Goal: Transaction & Acquisition: Purchase product/service

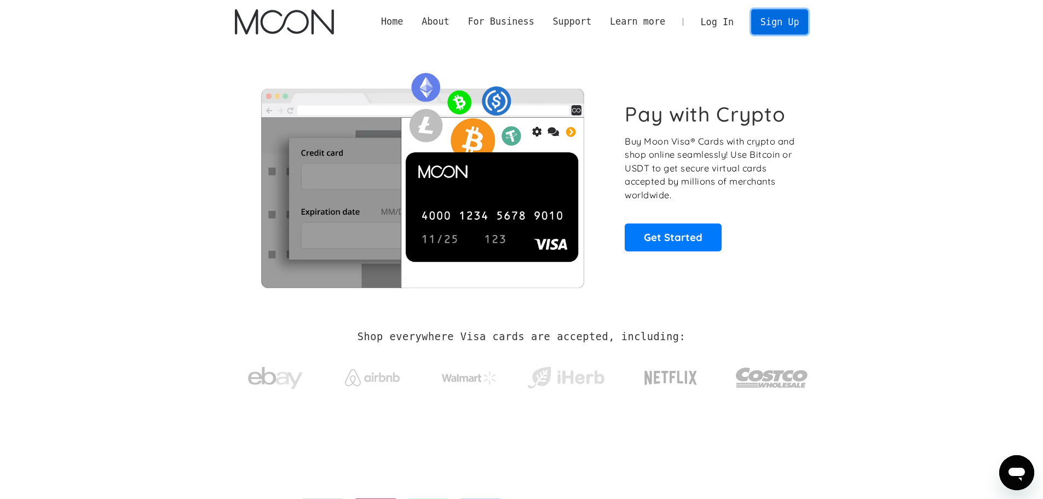
click at [778, 18] on link "Sign Up" at bounding box center [779, 21] width 57 height 25
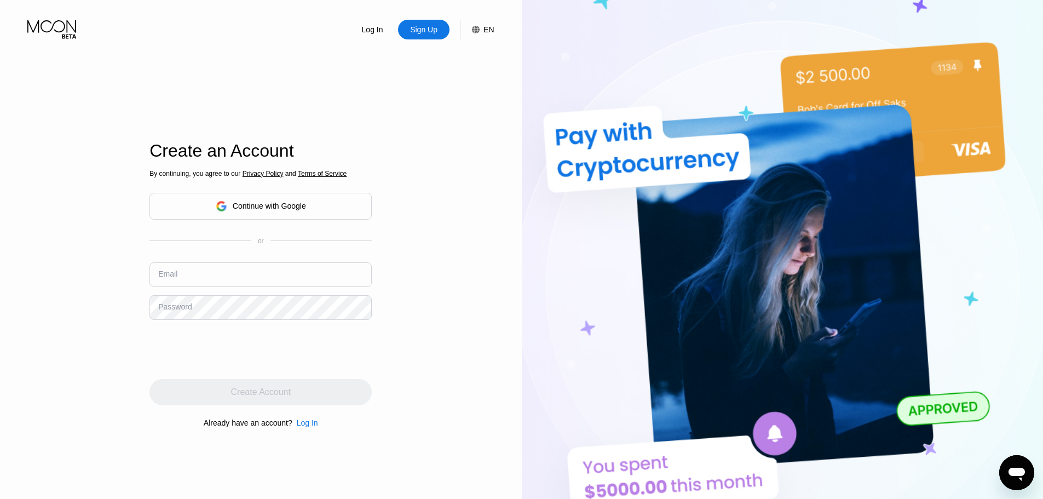
click at [240, 286] on input "text" at bounding box center [261, 274] width 222 height 25
type input "[EMAIL_ADDRESS][DOMAIN_NAME]"
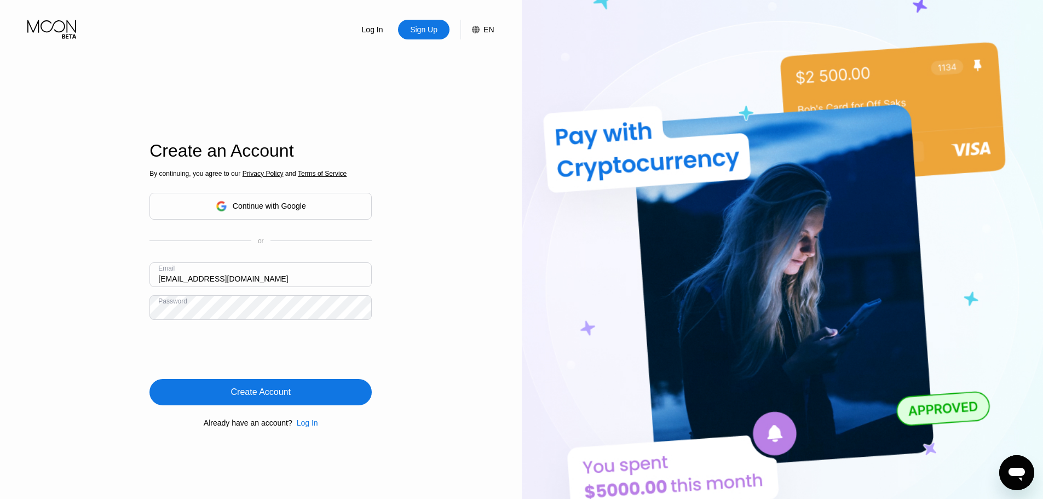
click at [300, 390] on div "Create Account" at bounding box center [261, 392] width 222 height 26
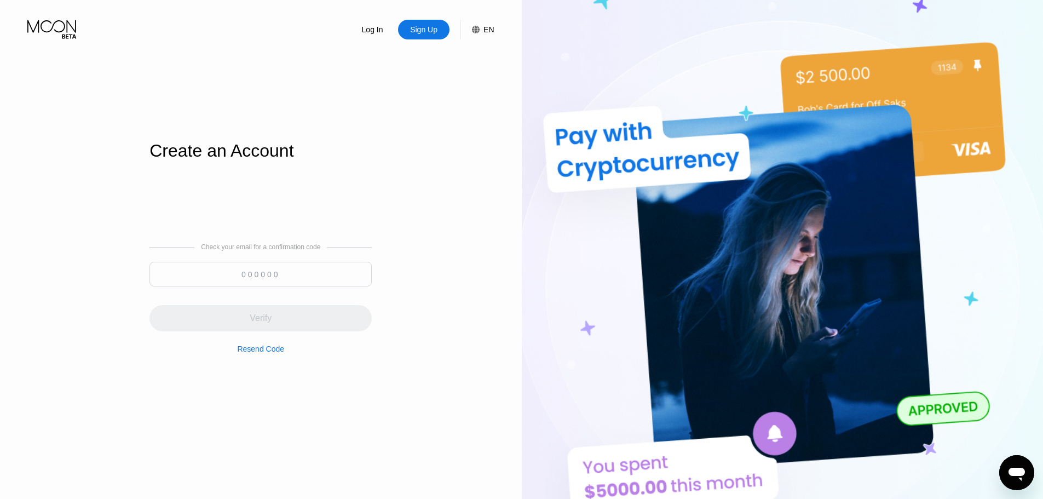
drag, startPoint x: 294, startPoint y: 275, endPoint x: 298, endPoint y: 265, distance: 11.8
click at [294, 274] on input at bounding box center [261, 274] width 222 height 25
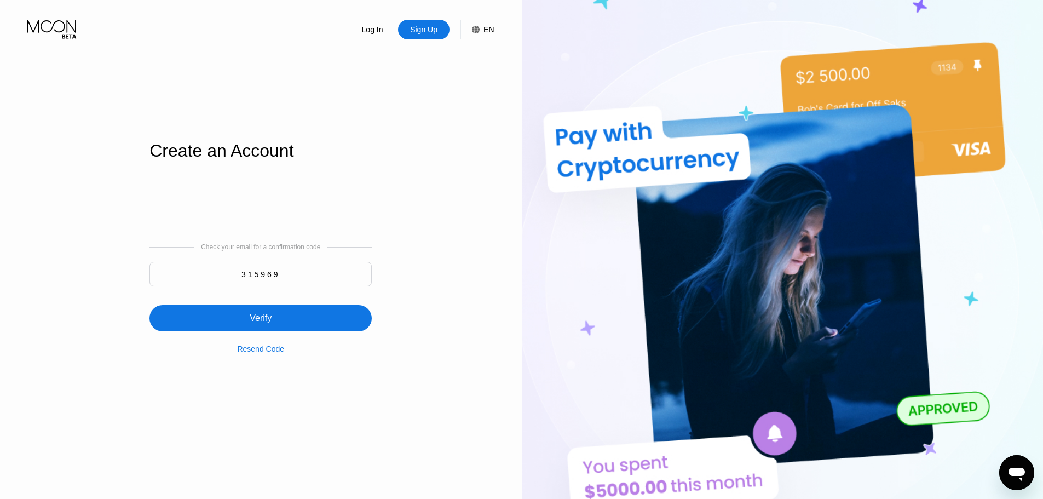
type input "315969"
click at [265, 330] on div "Verify" at bounding box center [261, 318] width 222 height 26
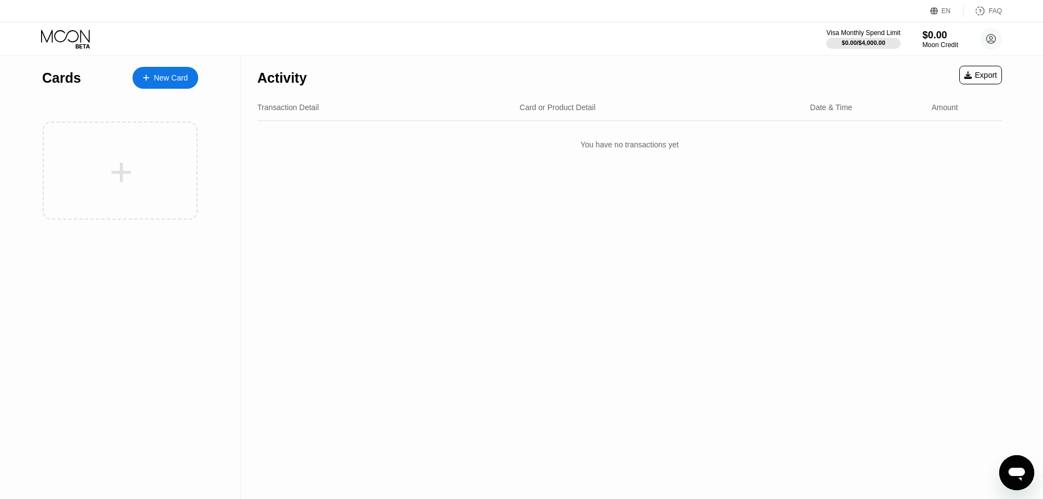
click at [159, 87] on div "New Card" at bounding box center [166, 78] width 66 height 22
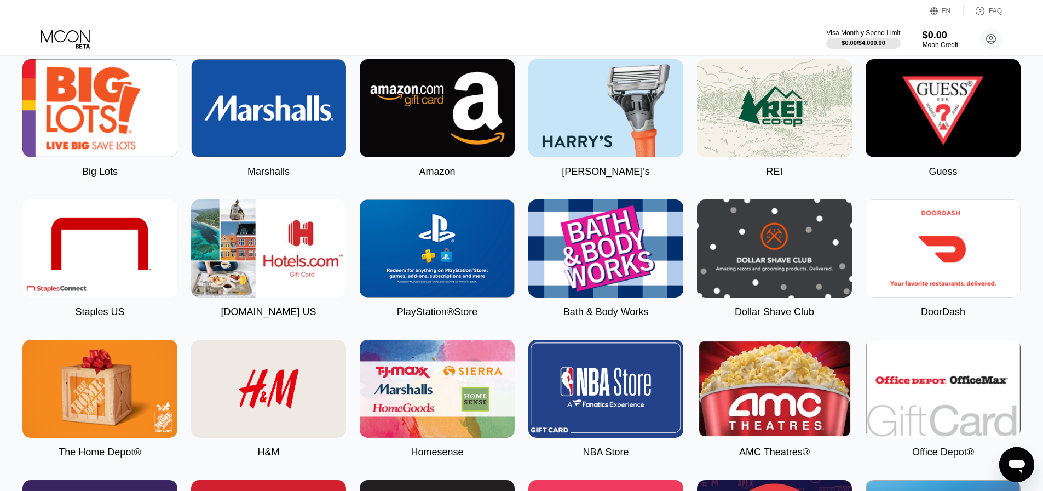
scroll to position [1314, 0]
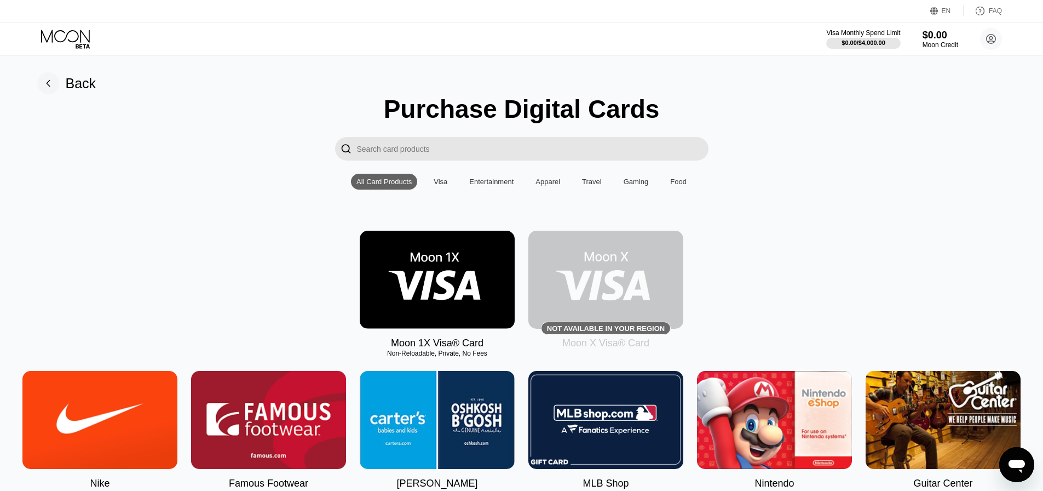
click at [477, 267] on img at bounding box center [437, 280] width 155 height 98
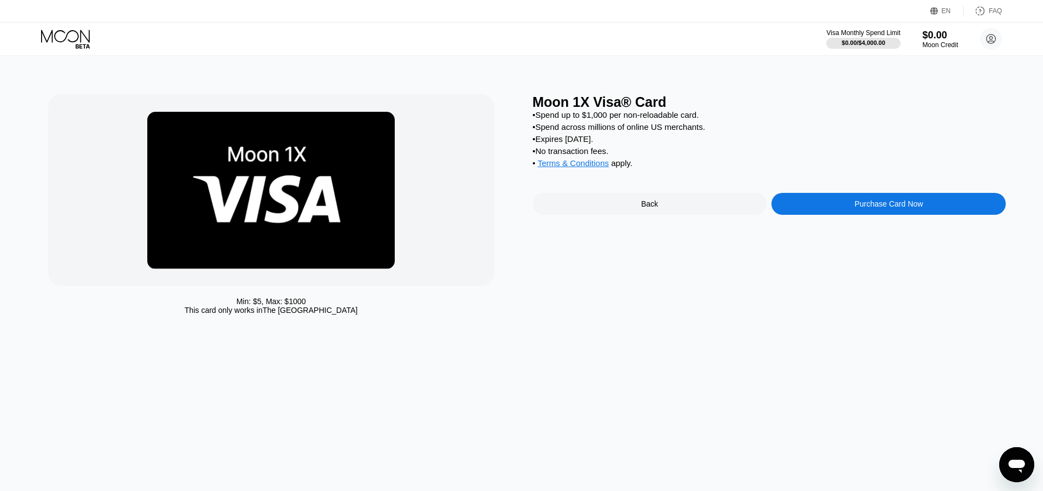
click at [828, 215] on div "Purchase Card Now" at bounding box center [889, 204] width 234 height 22
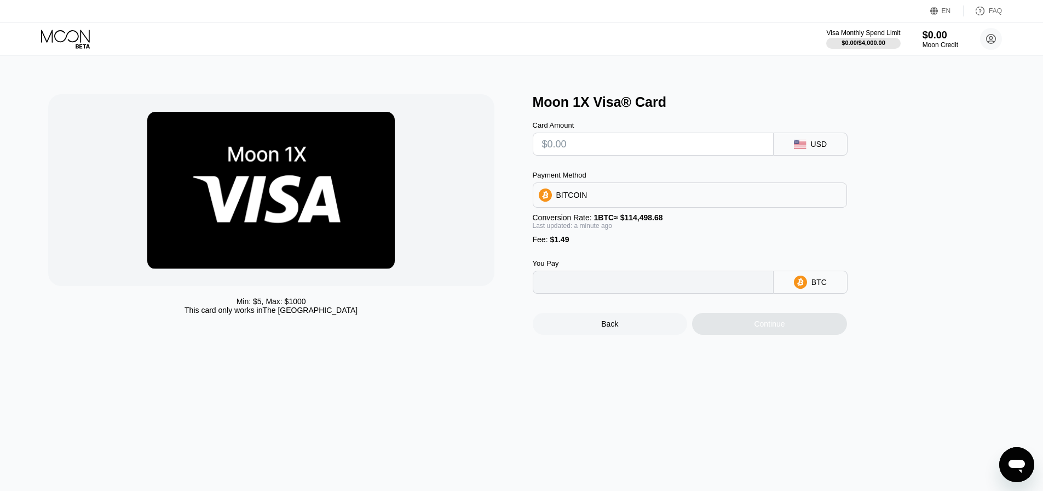
type input "0"
click at [785, 205] on div "BITCOIN" at bounding box center [689, 195] width 313 height 22
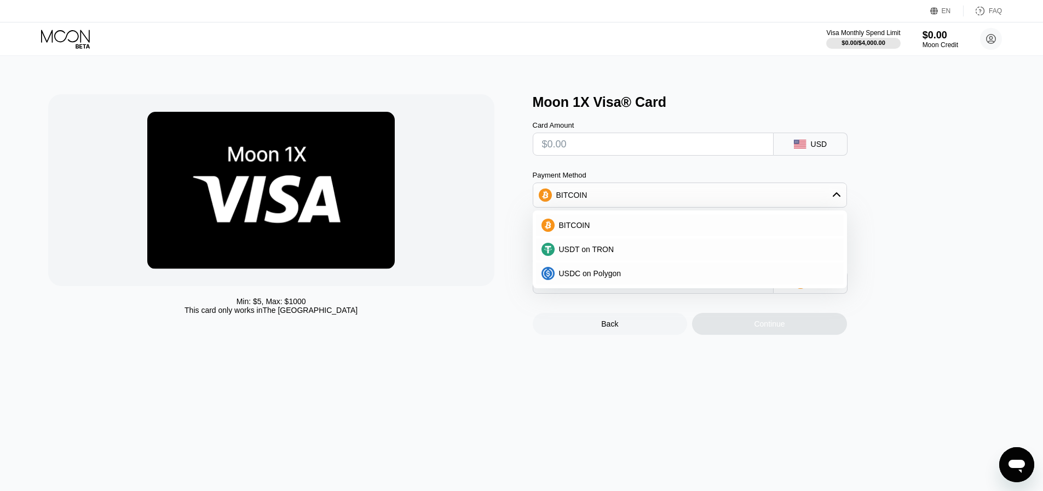
click at [939, 274] on div "Moon 1X Visa® Card Card Amount USD Payment Method BITCOIN BITCOIN USDT on TRON …" at bounding box center [770, 214] width 474 height 240
click at [463, 384] on div "Min: $ 5 , Max: $ 1000 This card only works in The United States Moon 1X Visa® …" at bounding box center [522, 273] width 1052 height 435
click at [592, 221] on div "BITCOIN" at bounding box center [690, 225] width 308 height 22
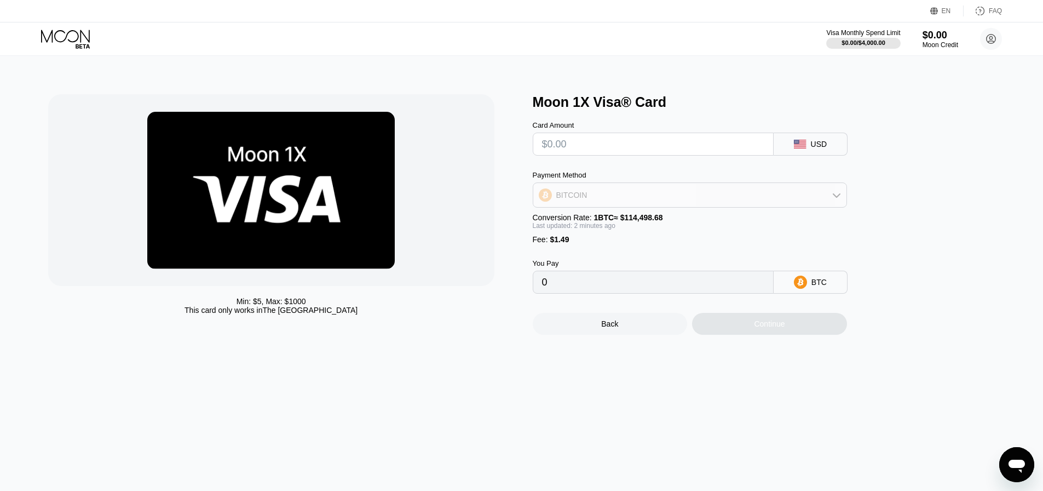
drag, startPoint x: 841, startPoint y: 194, endPoint x: 822, endPoint y: 199, distance: 20.5
click at [841, 194] on div "BITCOIN" at bounding box center [689, 195] width 313 height 22
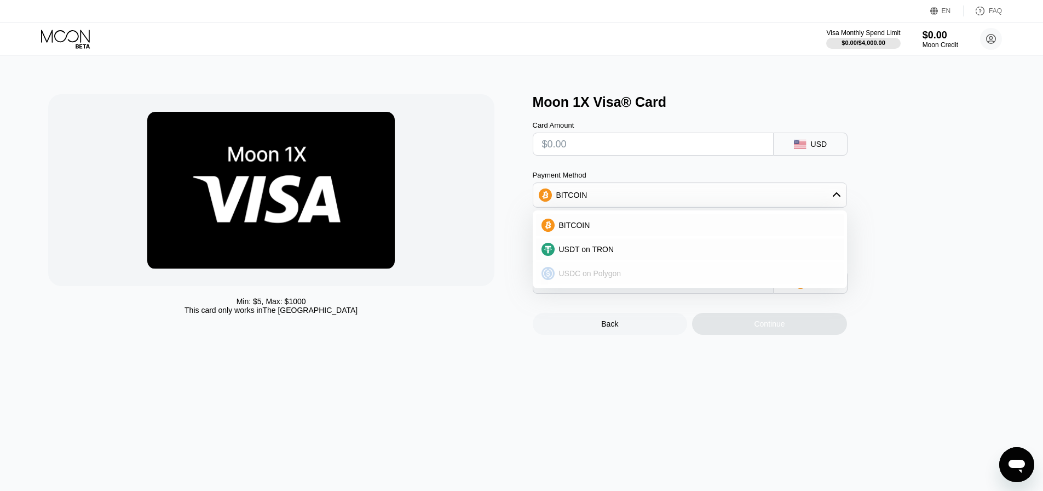
click at [627, 278] on div "USDC on Polygon" at bounding box center [697, 273] width 284 height 9
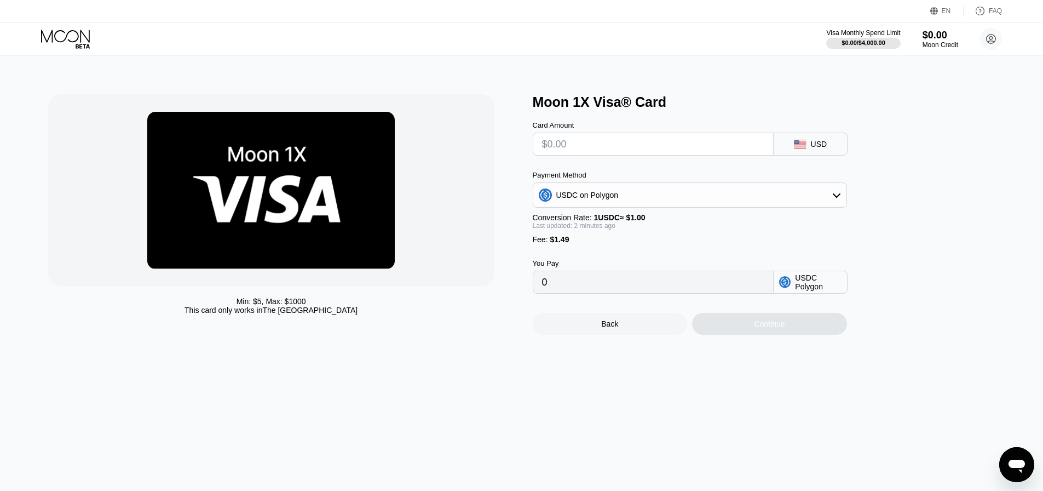
click at [625, 154] on input "text" at bounding box center [653, 144] width 222 height 22
type input "$10"
type input "11.49000000"
type input "$100"
type input "101.49000000"
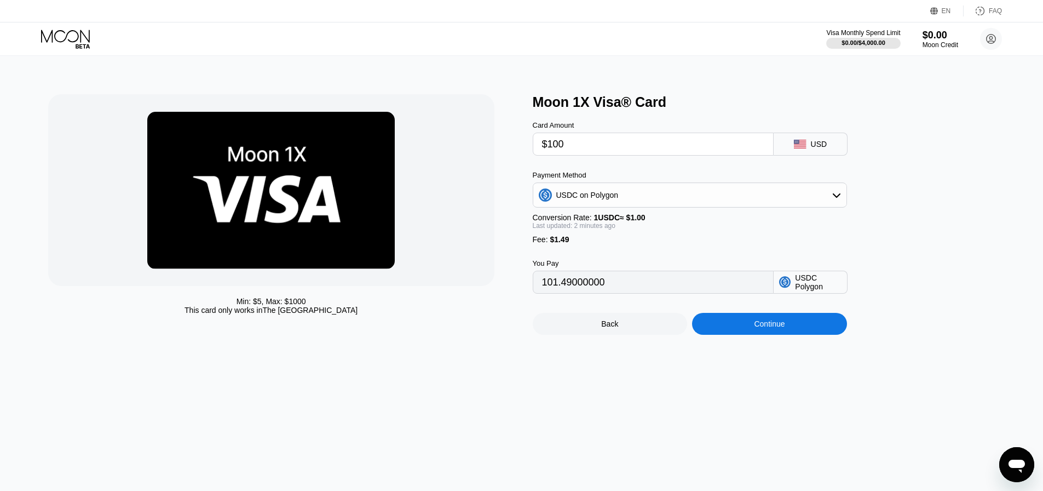
type input "$1000"
type input "1001.49000000"
type input "$1000"
click at [783, 328] on div "Continue" at bounding box center [769, 323] width 31 height 9
